Goal: Task Accomplishment & Management: Manage account settings

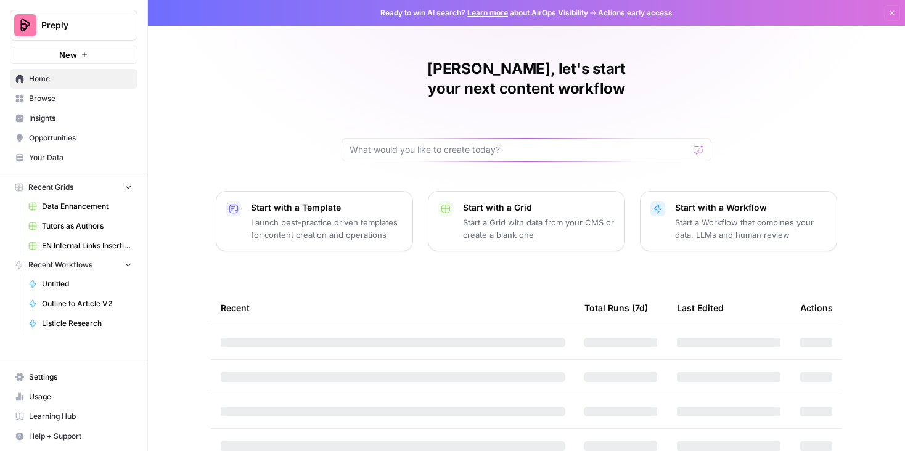
click at [49, 373] on span "Settings" at bounding box center [80, 377] width 103 height 11
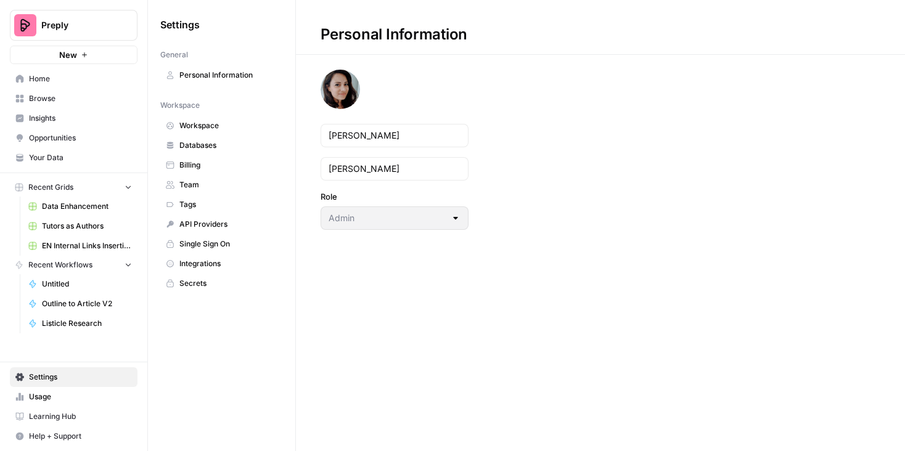
click at [210, 185] on span "Team" at bounding box center [228, 184] width 98 height 11
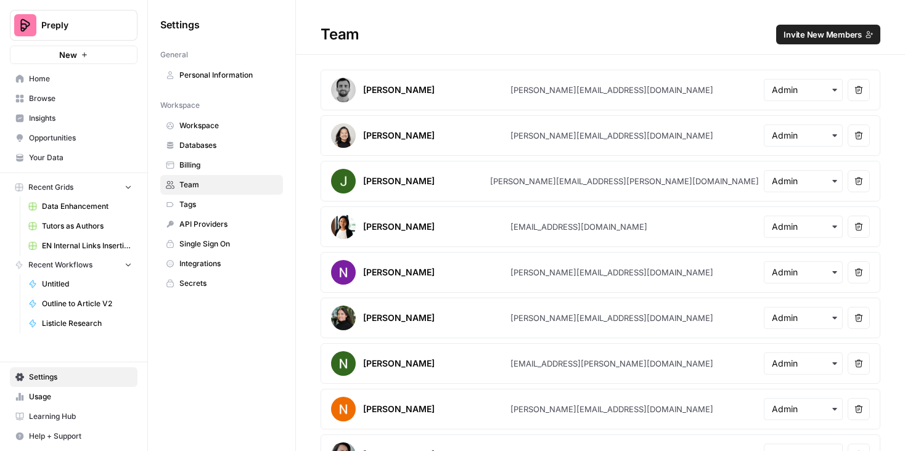
click at [826, 30] on span "Invite New Members" at bounding box center [822, 34] width 78 height 12
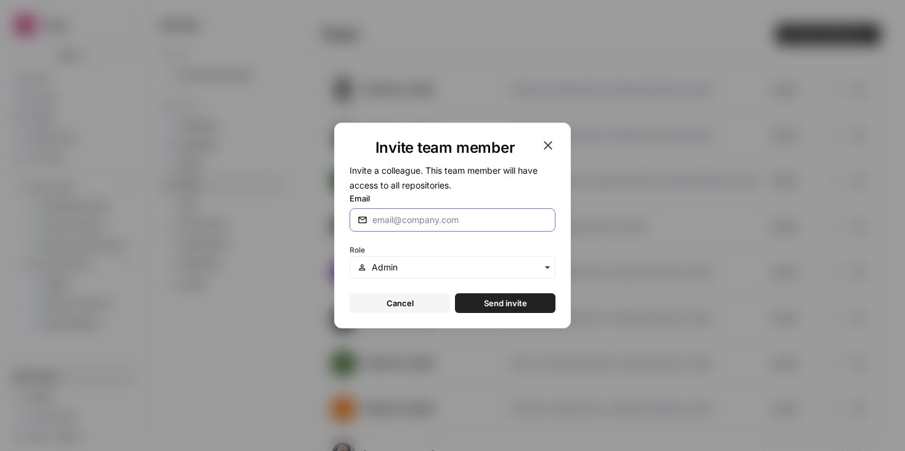
click at [456, 219] on input "Email" at bounding box center [459, 220] width 175 height 12
paste input "[PERSON_NAME][EMAIL_ADDRESS][DOMAIN_NAME]"
type input "[PERSON_NAME][EMAIL_ADDRESS][DOMAIN_NAME]"
click at [442, 268] on input "text" at bounding box center [460, 267] width 176 height 12
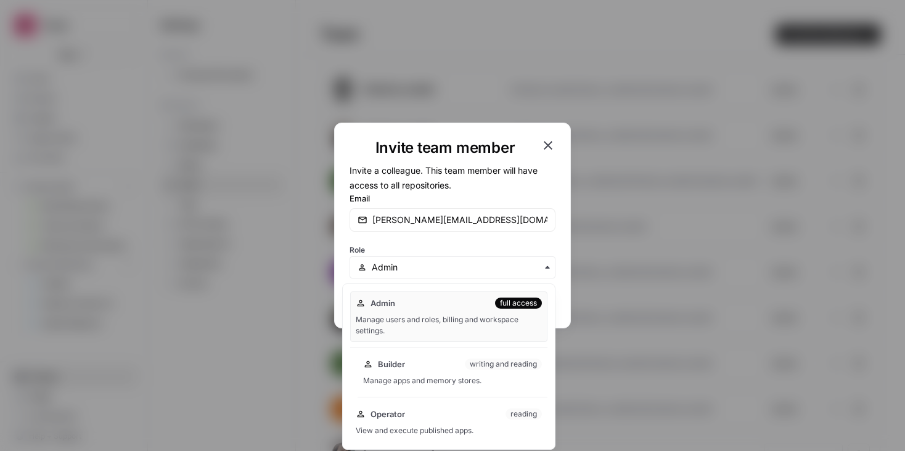
click at [440, 369] on div "Builder writing and reading" at bounding box center [452, 364] width 179 height 12
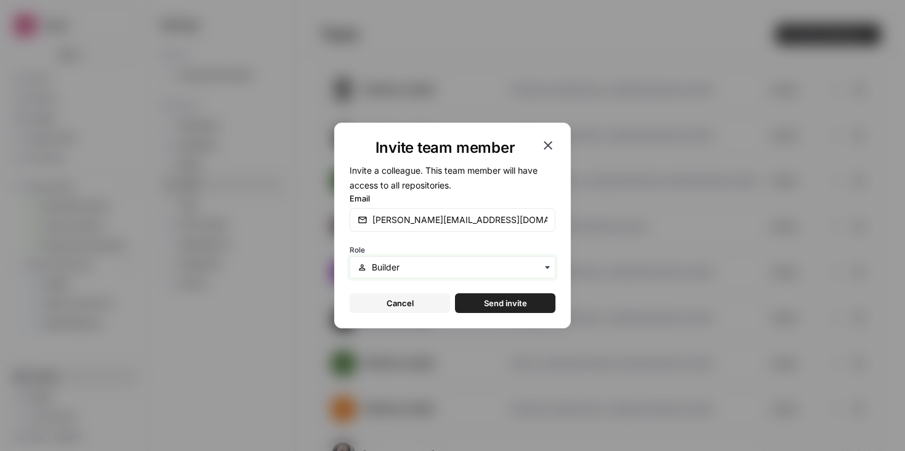
click at [429, 269] on input "text" at bounding box center [460, 267] width 176 height 12
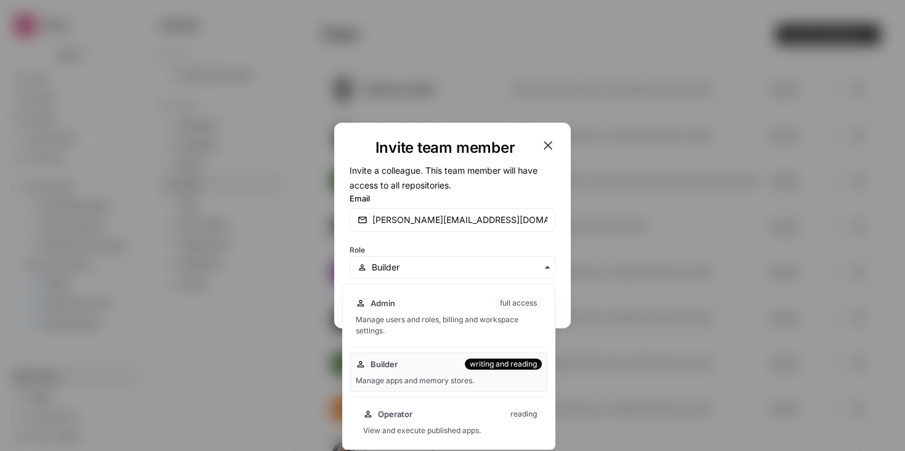
click at [429, 413] on div "Operator reading" at bounding box center [452, 414] width 179 height 12
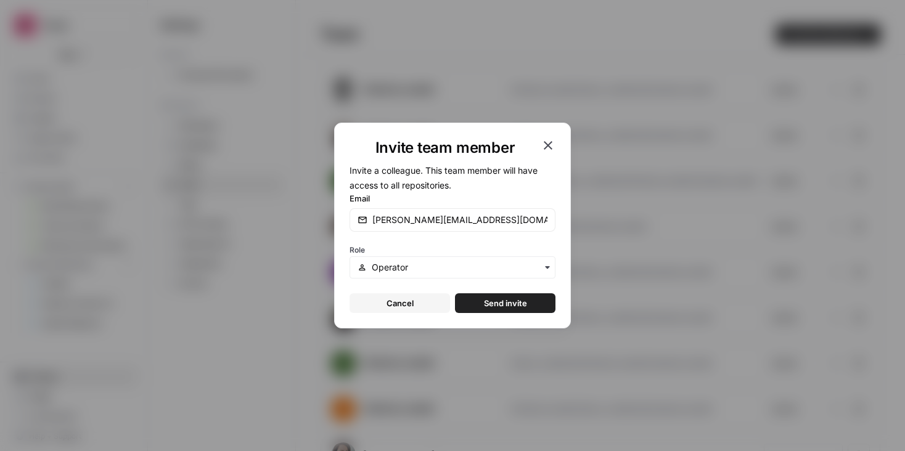
click at [494, 300] on span "Send invite" at bounding box center [505, 303] width 43 height 12
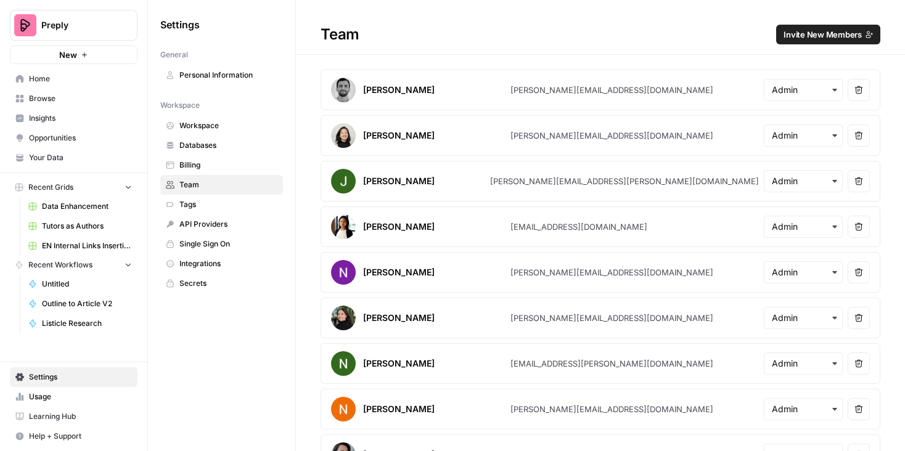
click at [92, 25] on span "Preply" at bounding box center [78, 25] width 75 height 12
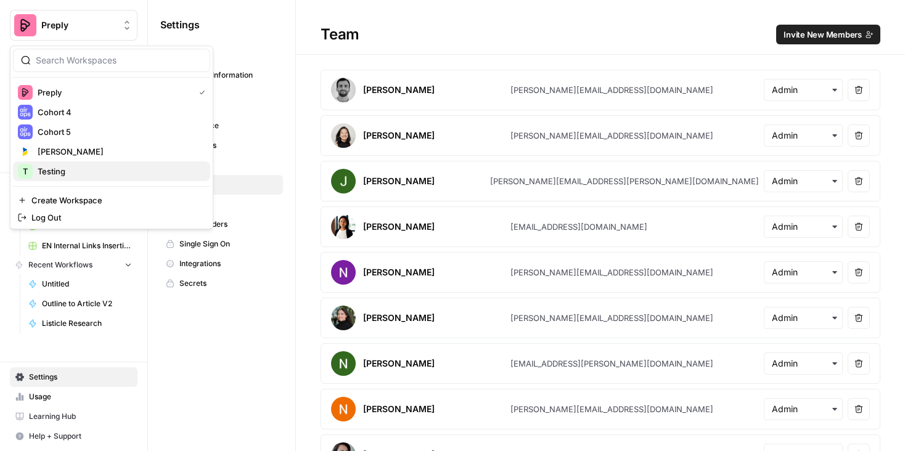
click at [63, 172] on span "Testing" at bounding box center [119, 171] width 163 height 12
